Goal: Navigation & Orientation: Find specific page/section

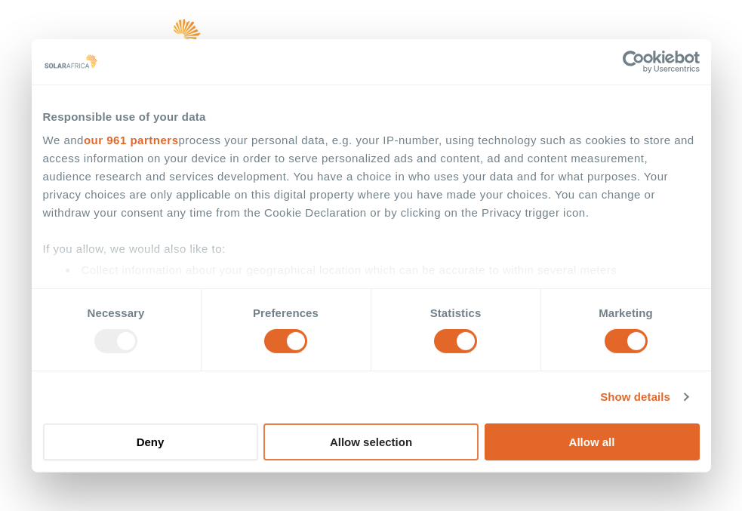
click at [419, 447] on button "Allow selection" at bounding box center [370, 441] width 215 height 37
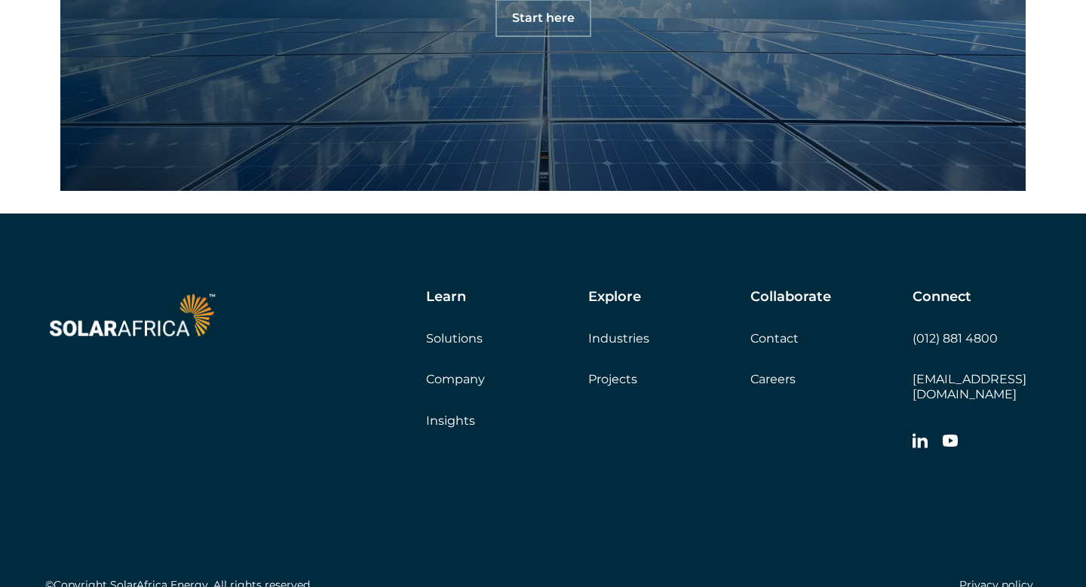
scroll to position [5202, 0]
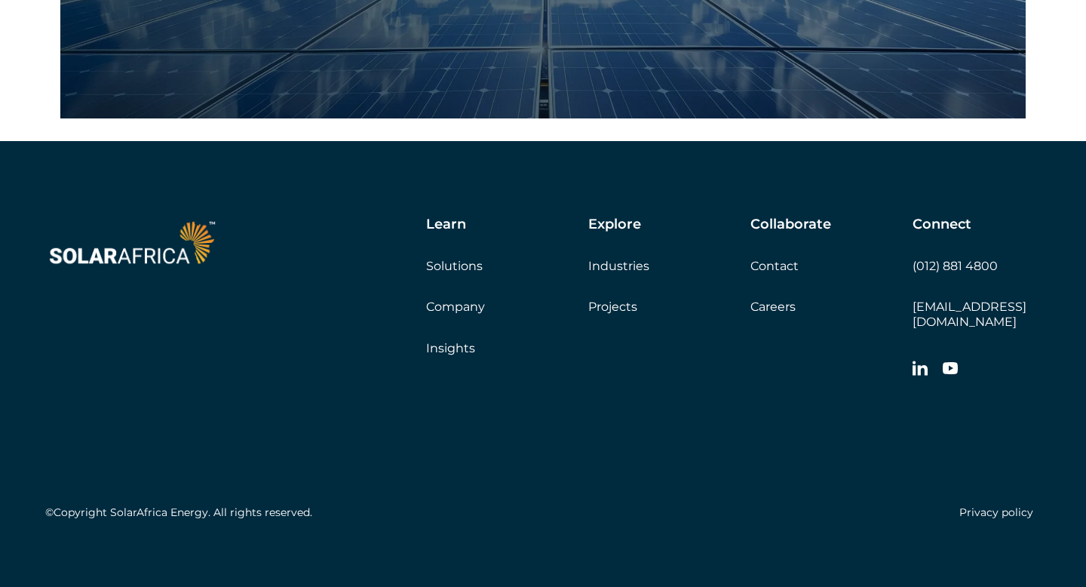
click at [457, 308] on link "Company" at bounding box center [455, 306] width 59 height 14
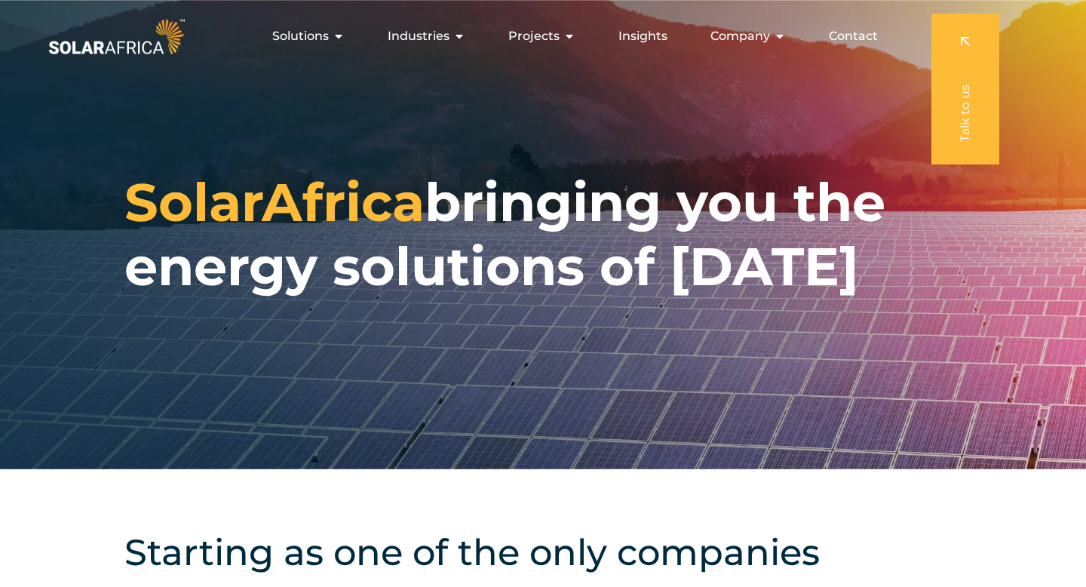
drag, startPoint x: 376, startPoint y: 313, endPoint x: 425, endPoint y: 216, distance: 109.0
click at [425, 216] on div "SolarAfrica bringing you the energy solutions of [DATE]" at bounding box center [543, 234] width 1086 height 469
click at [364, 361] on div "SolarAfrica bringing you the energy solutions of [DATE]" at bounding box center [543, 234] width 1086 height 469
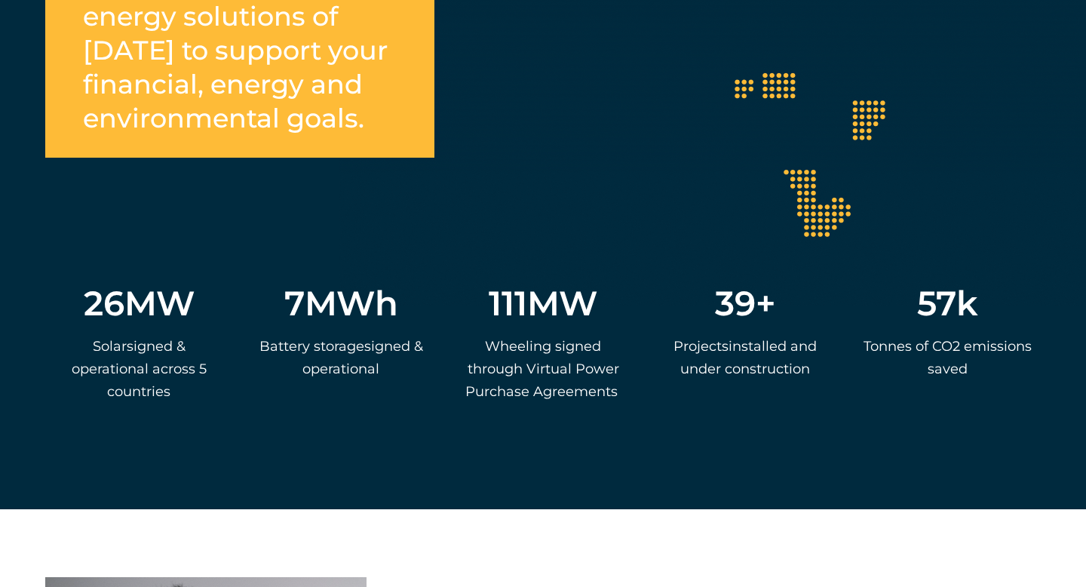
scroll to position [2978, 0]
